Goal: Browse casually: Explore the website without a specific task or goal

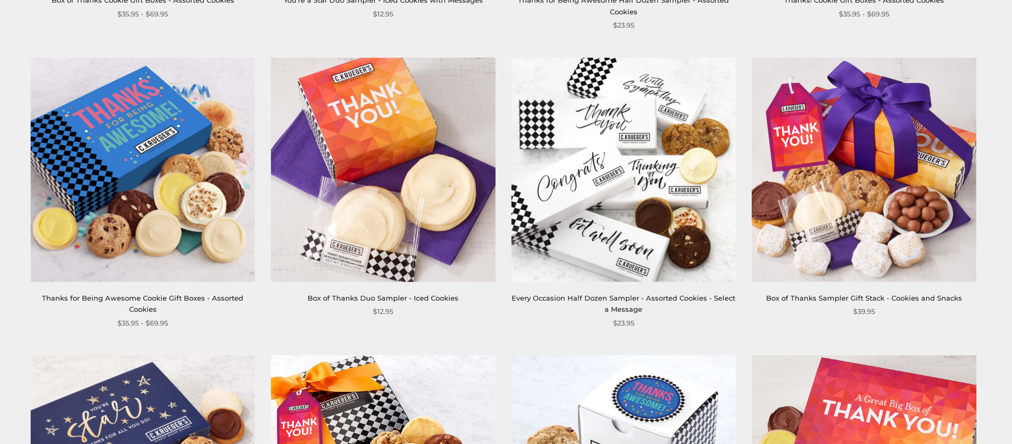
scroll to position [501, 0]
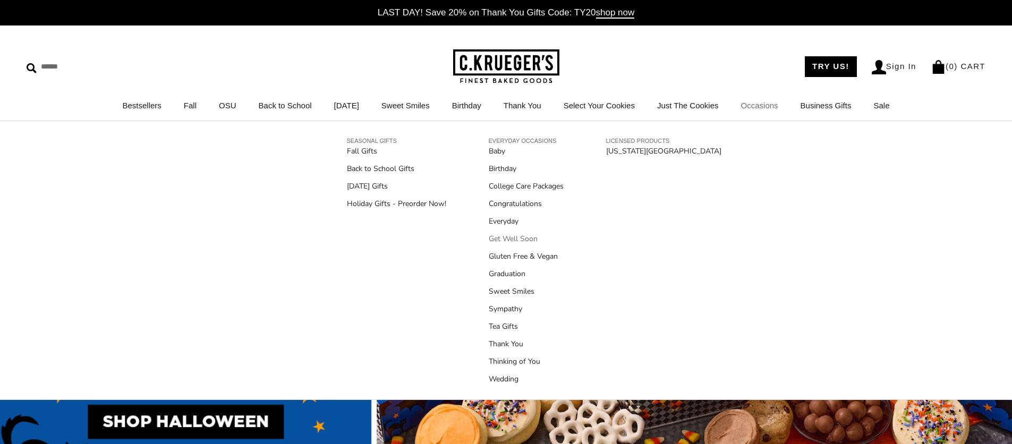
click at [527, 240] on link "Get Well Soon" at bounding box center [526, 238] width 75 height 11
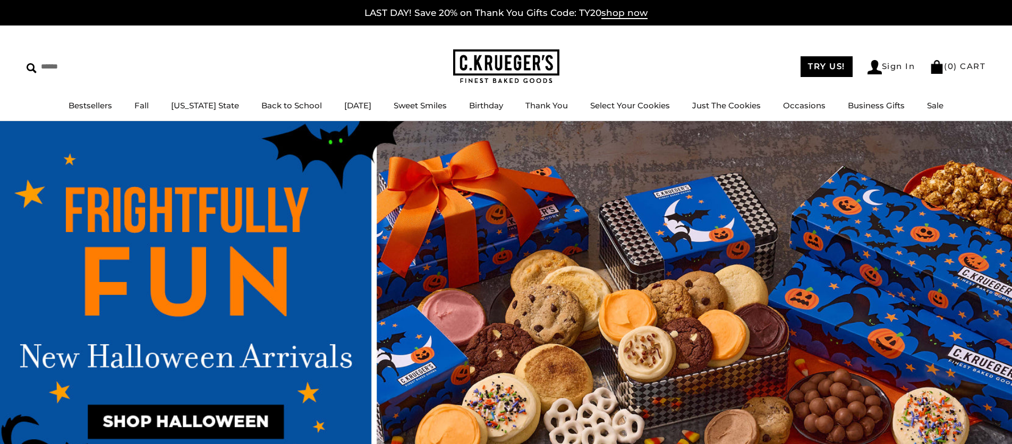
click at [493, 253] on img at bounding box center [506, 311] width 1012 height 380
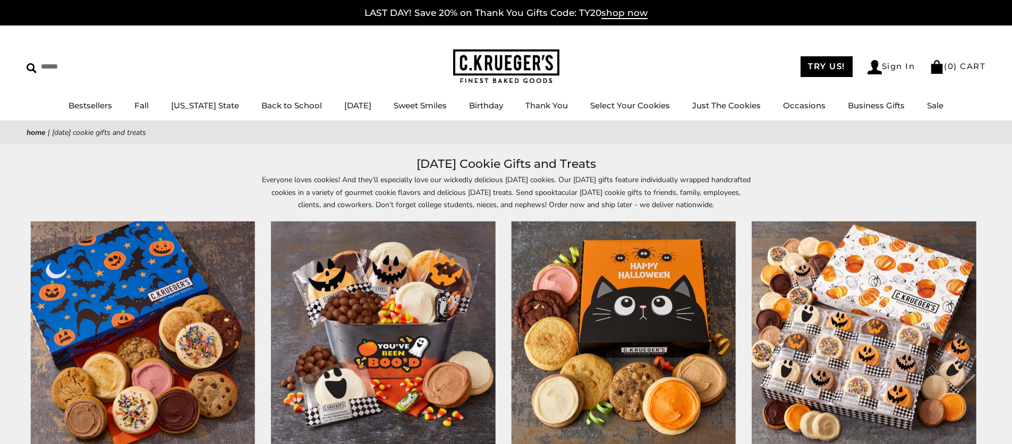
click at [489, 54] on img at bounding box center [506, 66] width 106 height 35
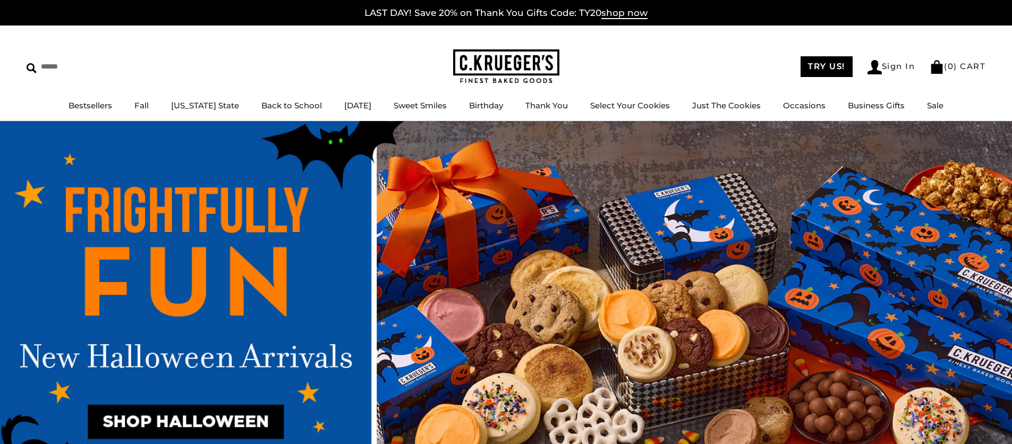
click at [496, 16] on link "LAST DAY! Save 20% on Thank You Gifts Code: TY20 shop now" at bounding box center [505, 13] width 283 height 12
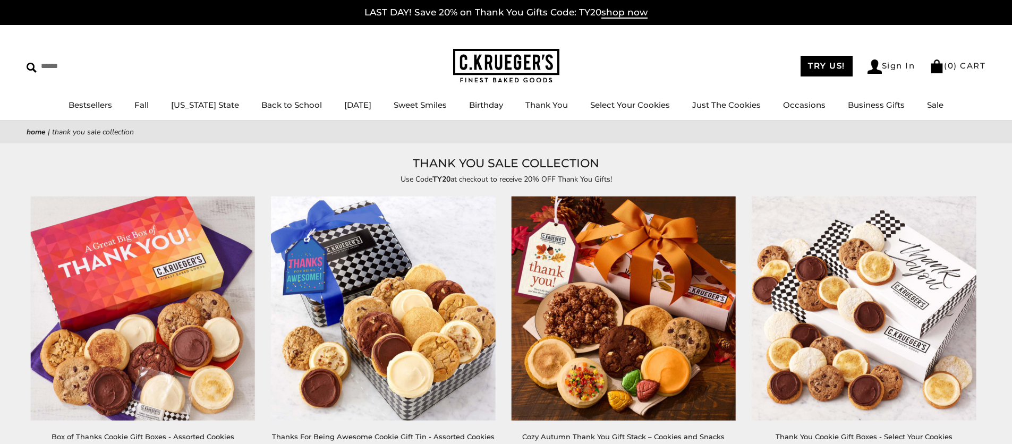
scroll to position [2, 0]
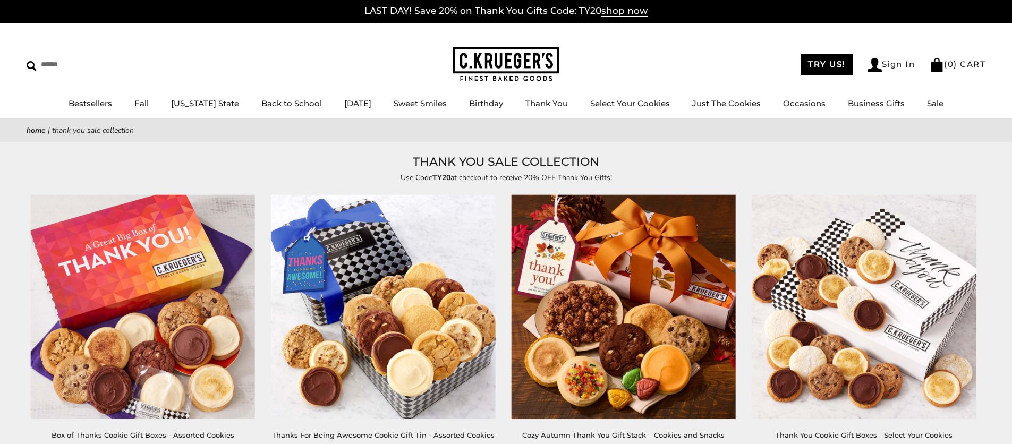
click at [490, 70] on img at bounding box center [506, 64] width 106 height 35
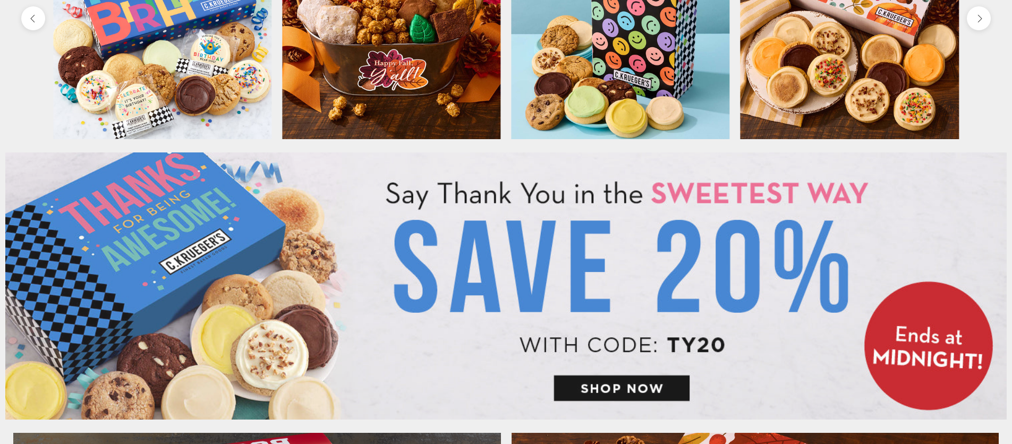
scroll to position [601, 0]
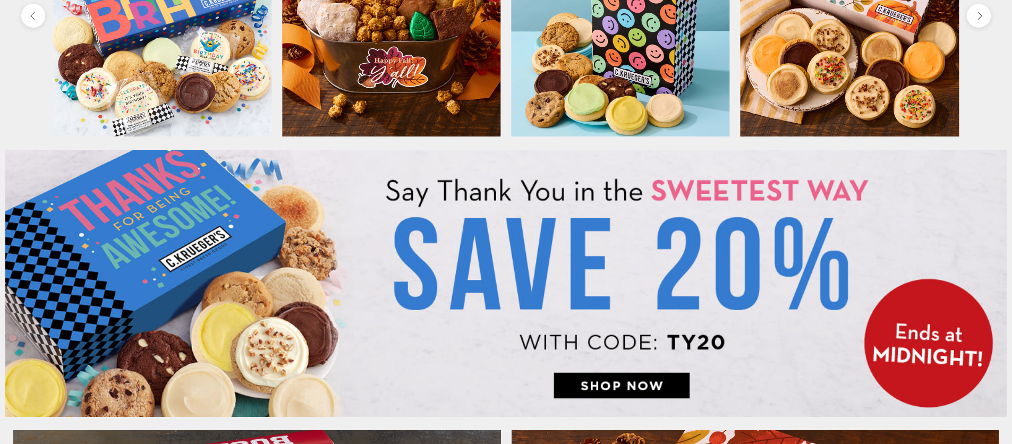
click at [544, 234] on img at bounding box center [505, 283] width 1001 height 267
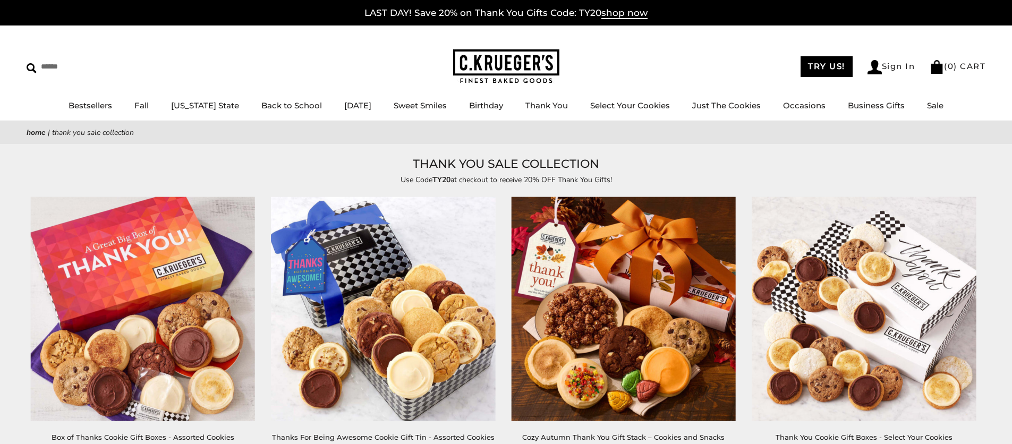
click at [532, 60] on img at bounding box center [506, 66] width 106 height 35
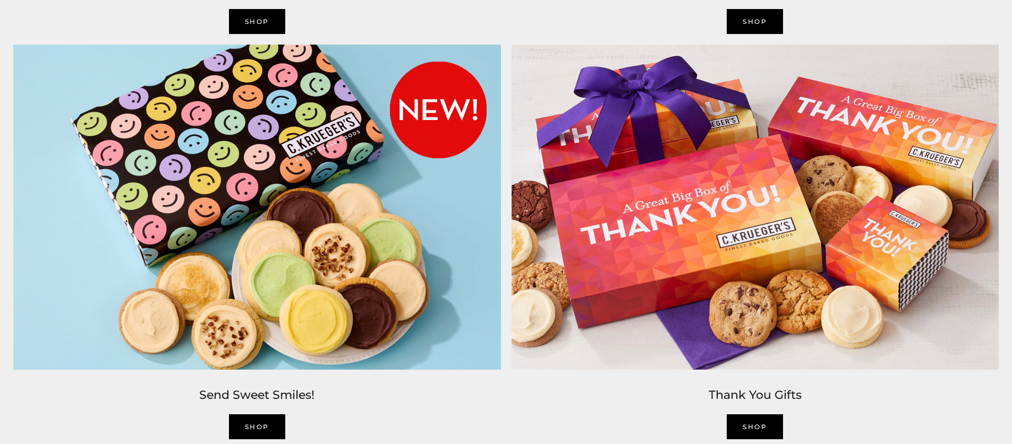
scroll to position [2177, 0]
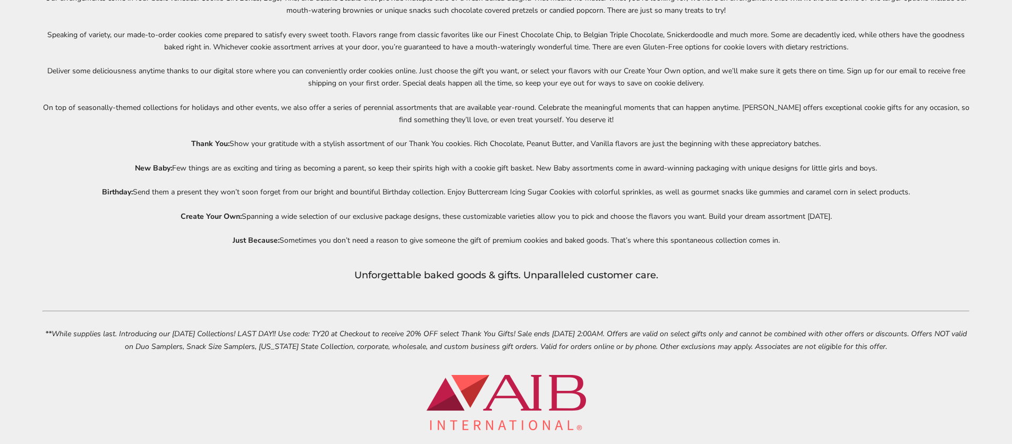
scroll to position [4676, 0]
